Goal: Task Accomplishment & Management: Use online tool/utility

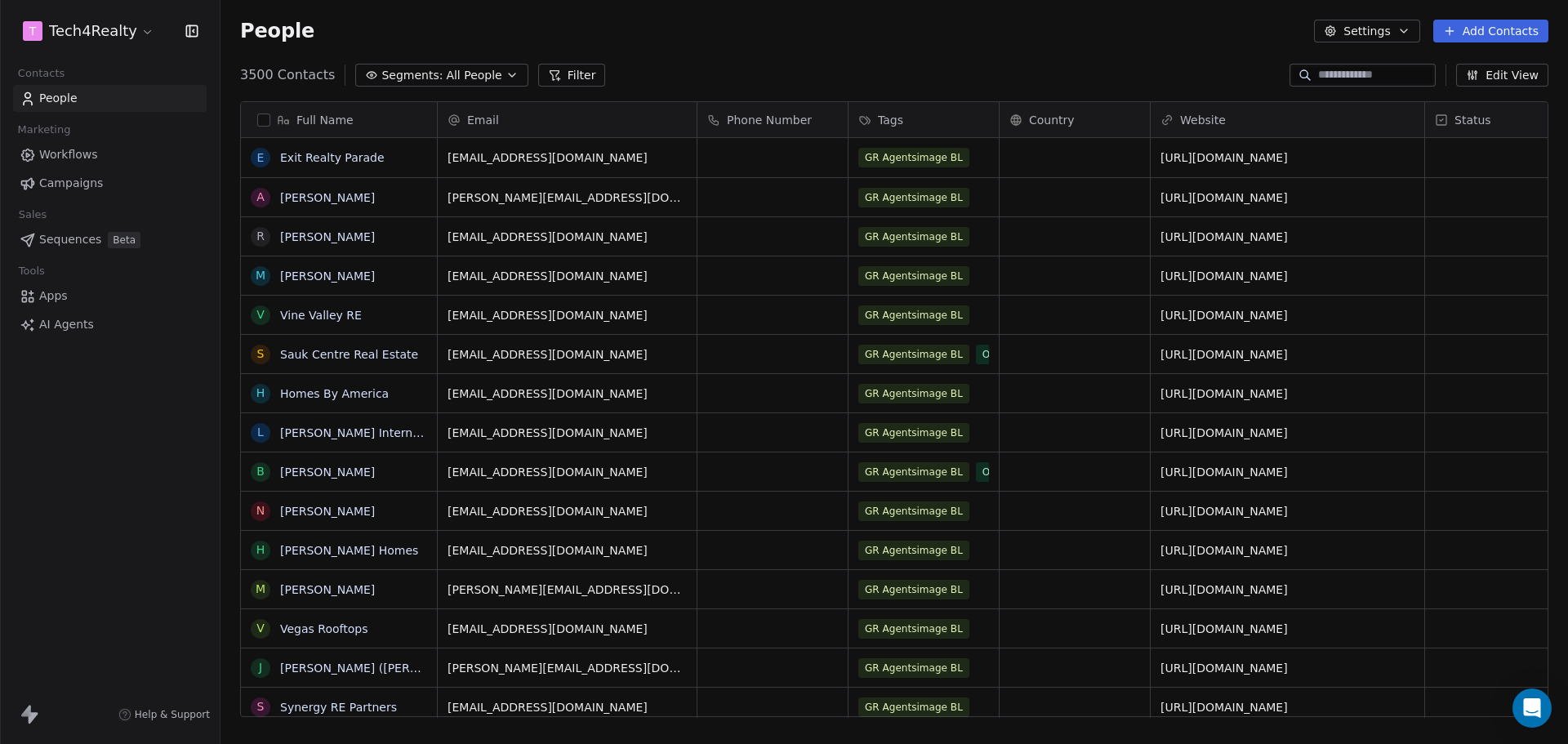
scroll to position [13, 13]
click at [74, 182] on span "Campaigns" at bounding box center [71, 184] width 64 height 18
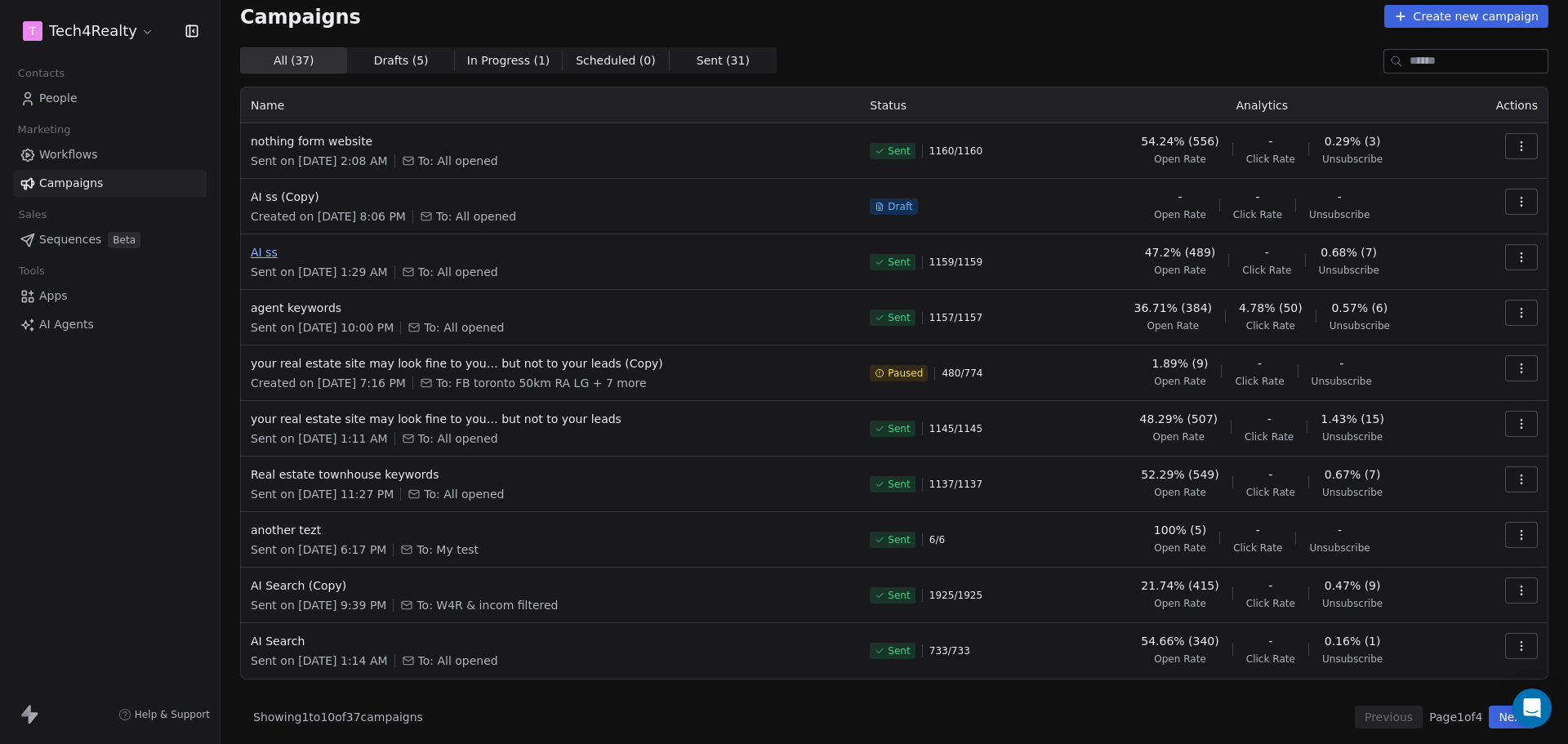
scroll to position [18, 0]
click at [85, 26] on html "T Tech4Realty Contacts People Marketing Workflows Campaigns Sales Sequences Bet…" at bounding box center [784, 372] width 1568 height 744
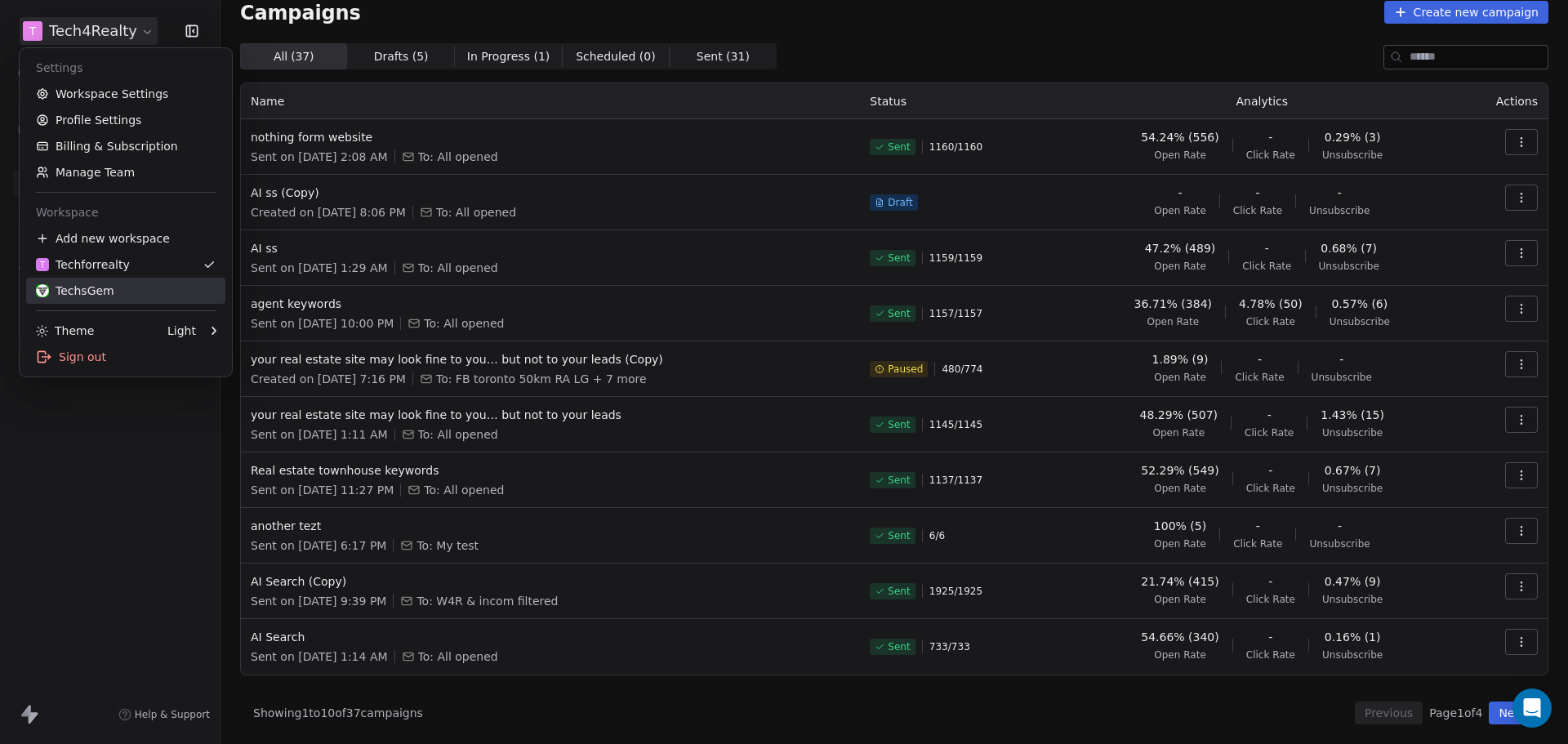
click at [74, 283] on div "TechsGem" at bounding box center [75, 291] width 79 height 17
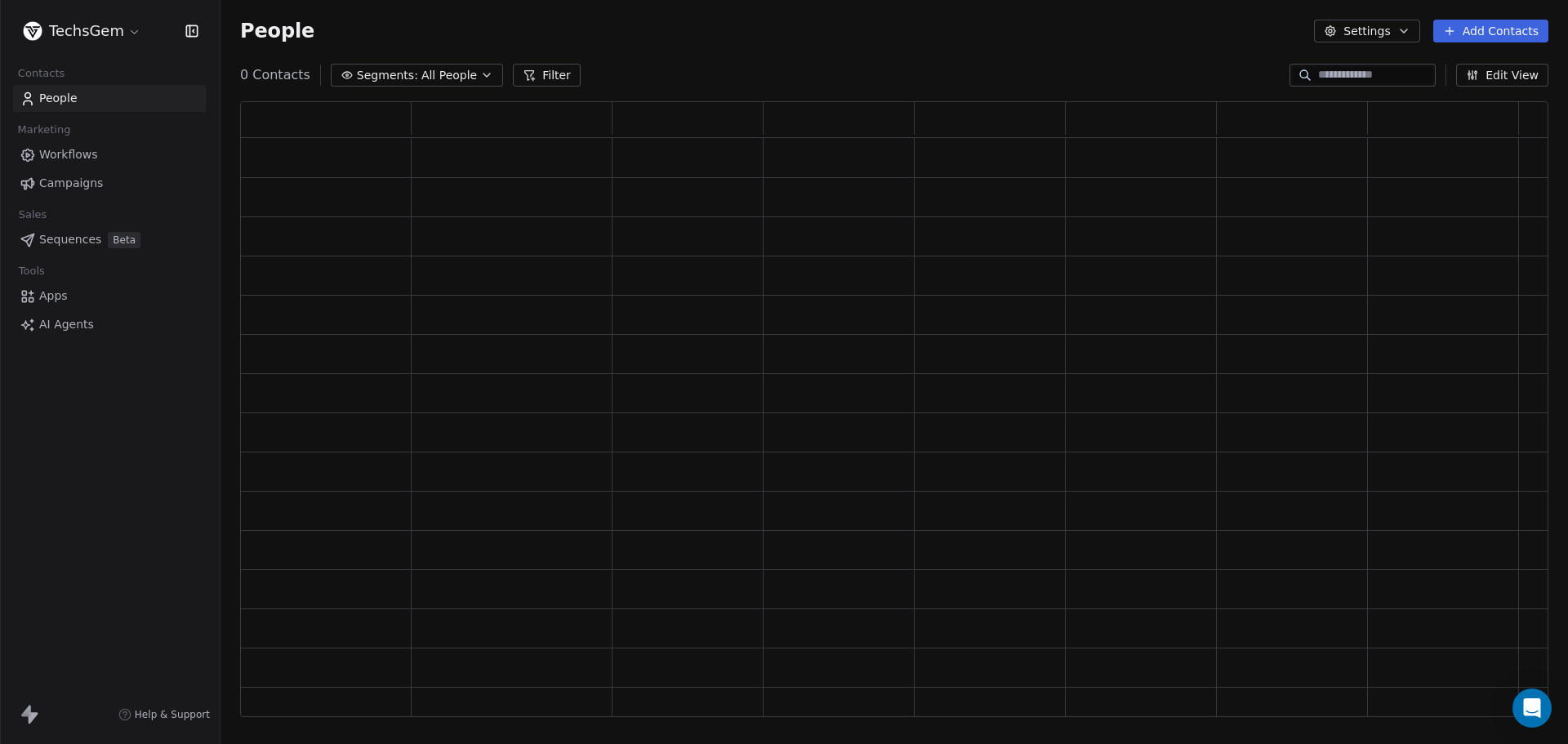
scroll to position [603, 1297]
click at [76, 187] on span "Campaigns" at bounding box center [71, 184] width 64 height 18
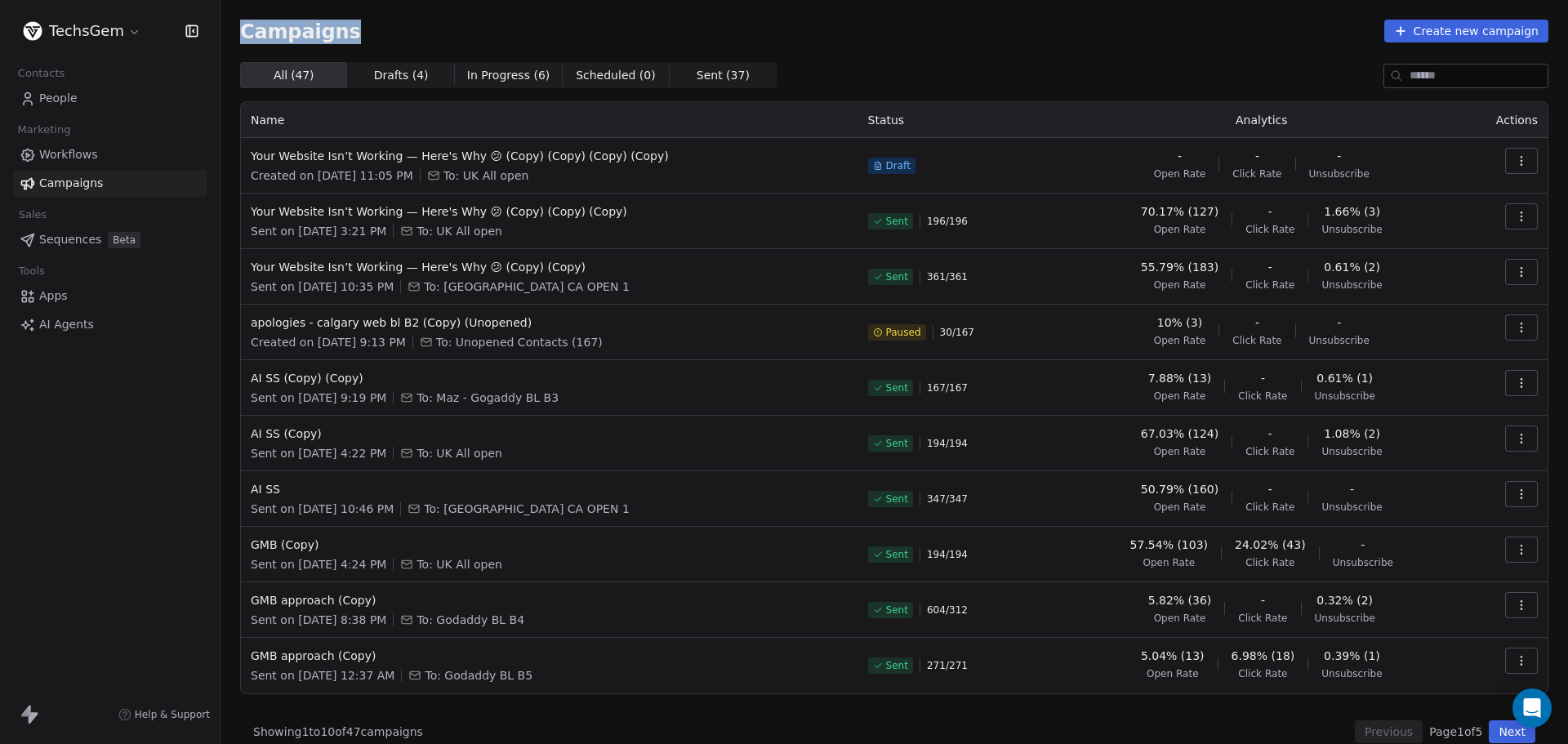
drag, startPoint x: 239, startPoint y: 32, endPoint x: 431, endPoint y: 18, distance: 192.5
click at [385, 22] on div "Campaigns Create new campaign All ( 47 ) All ( 47 ) Drafts ( 4 ) Drafts ( 4 ) I…" at bounding box center [895, 381] width 1348 height 762
click at [438, 19] on div "Campaigns Create new campaign" at bounding box center [894, 31] width 1308 height 23
click at [868, 58] on div "Campaigns Create new campaign All ( 47 ) All ( 47 ) Drafts ( 4 ) Drafts ( 4 ) I…" at bounding box center [894, 381] width 1308 height 724
click at [1027, 29] on div "Campaigns Create new campaign" at bounding box center [894, 31] width 1308 height 23
